Goal: Information Seeking & Learning: Understand process/instructions

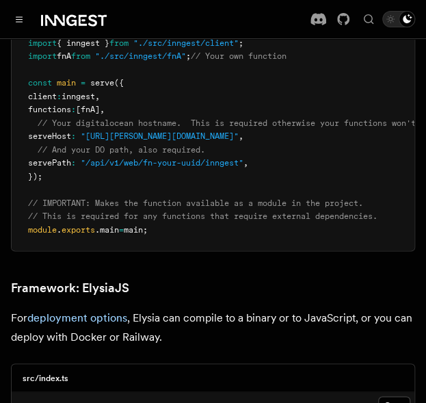
scroll to position [4114, 0]
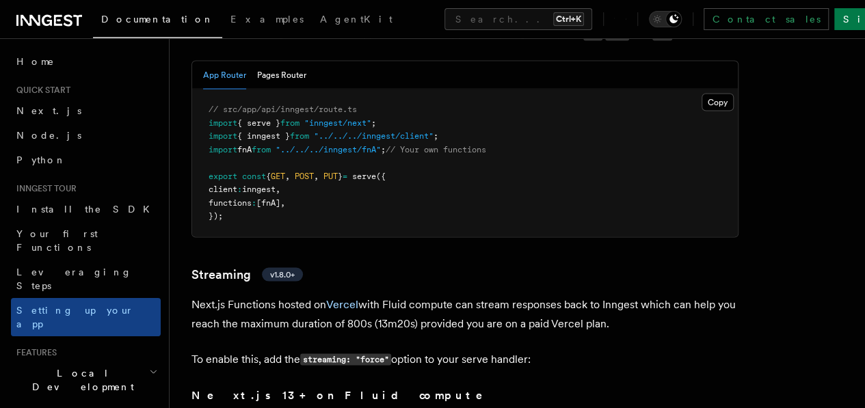
scroll to position [9016, 0]
click at [381, 236] on pre "// src/app/api/inngest/route.ts import { serve } from "inngest/next" ; import {…" at bounding box center [465, 162] width 546 height 148
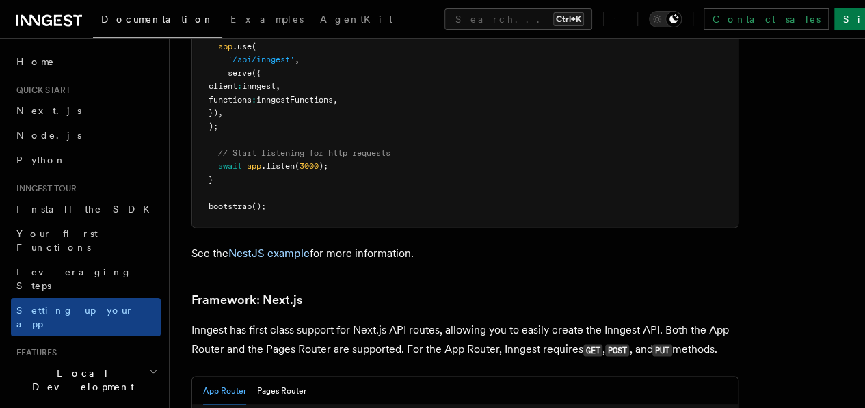
scroll to position [8657, 0]
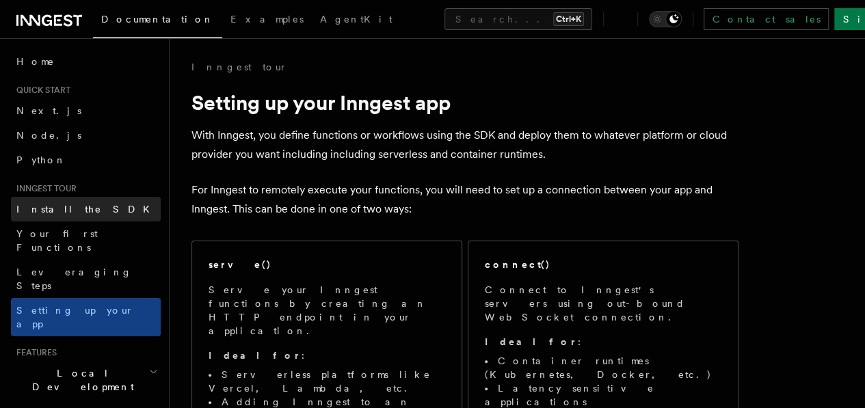
click at [74, 198] on link "Install the SDK" at bounding box center [86, 209] width 150 height 25
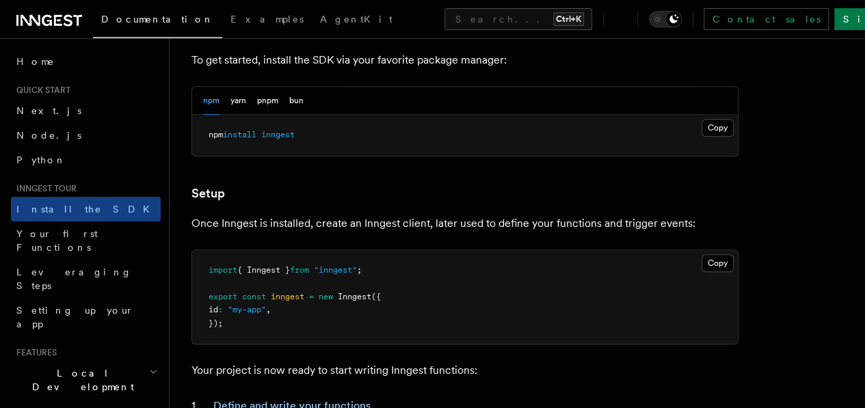
scroll to position [402, 0]
